Goal: Transaction & Acquisition: Subscribe to service/newsletter

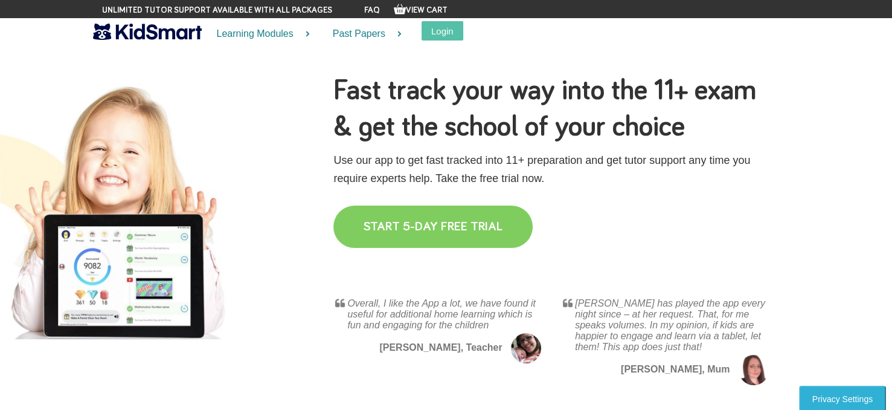
click at [450, 234] on link "START 5-DAY FREE TRIAL" at bounding box center [433, 226] width 199 height 42
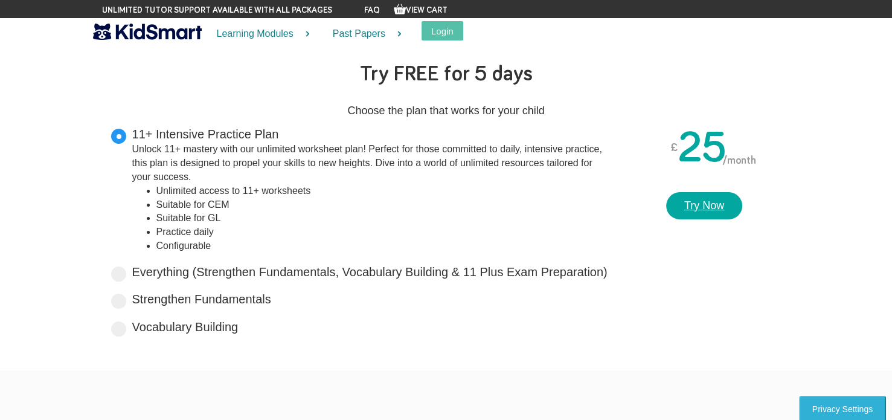
click at [709, 204] on link "Try Now" at bounding box center [704, 206] width 76 height 28
